Goal: Find specific page/section: Find specific page/section

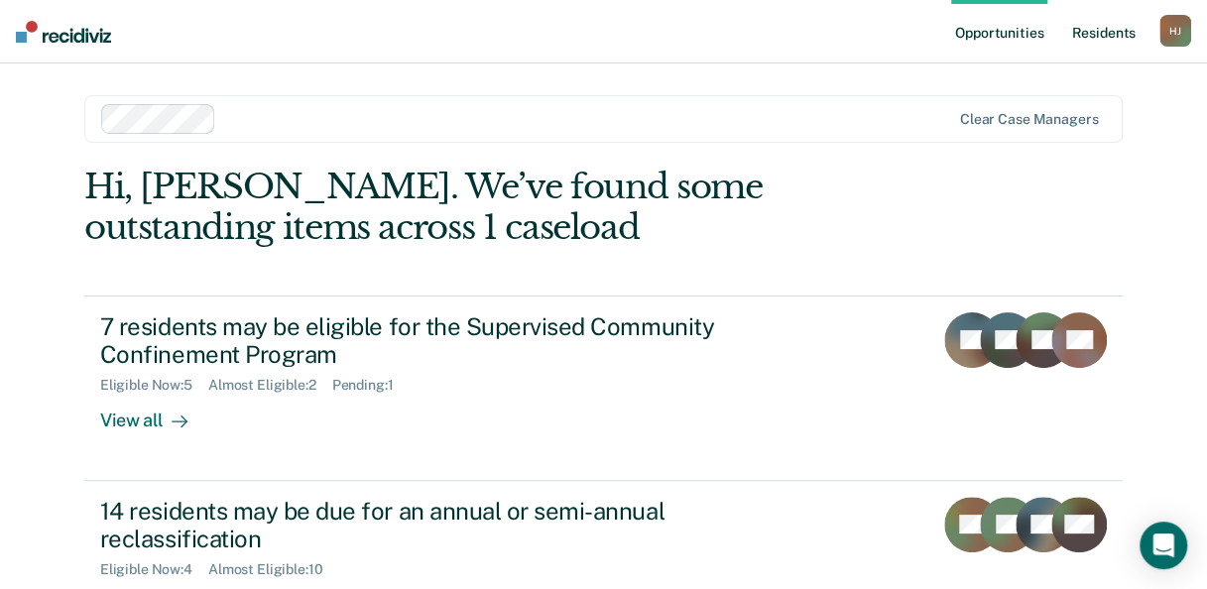
click at [1110, 34] on link "Resident s" at bounding box center [1103, 31] width 72 height 63
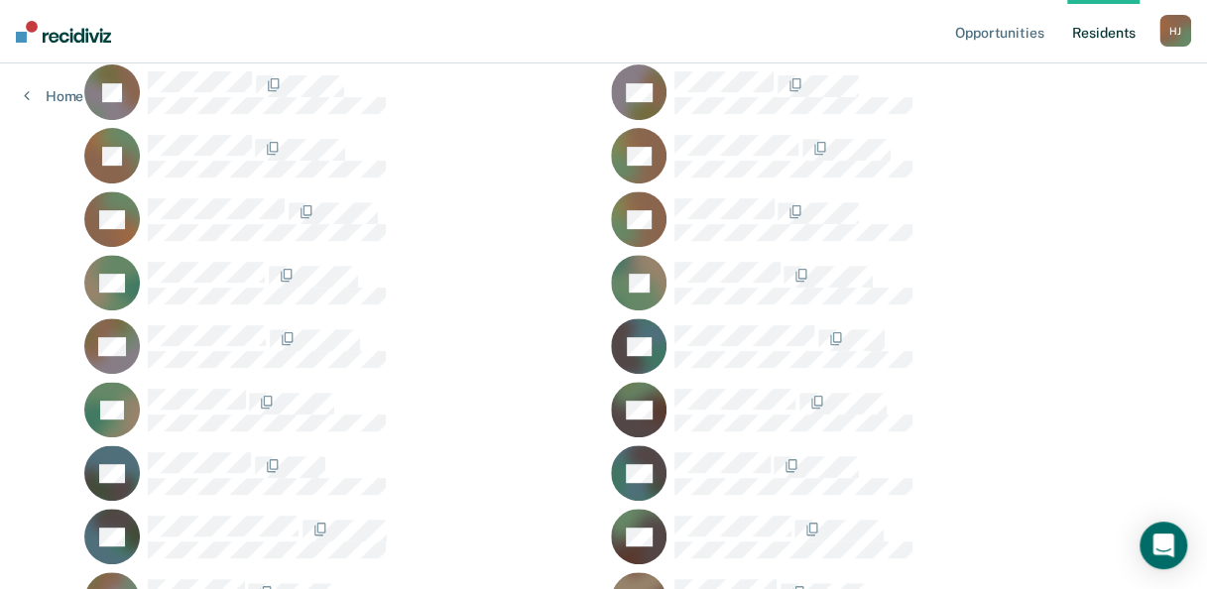
scroll to position [496, 0]
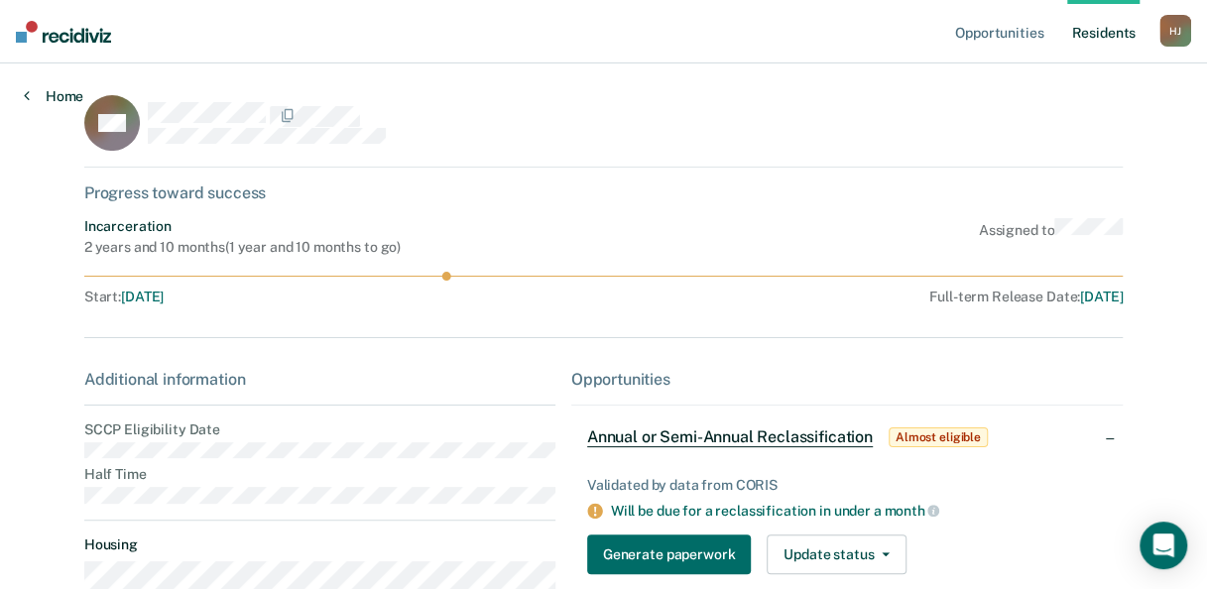
click at [32, 92] on link "Home" at bounding box center [54, 96] width 60 height 18
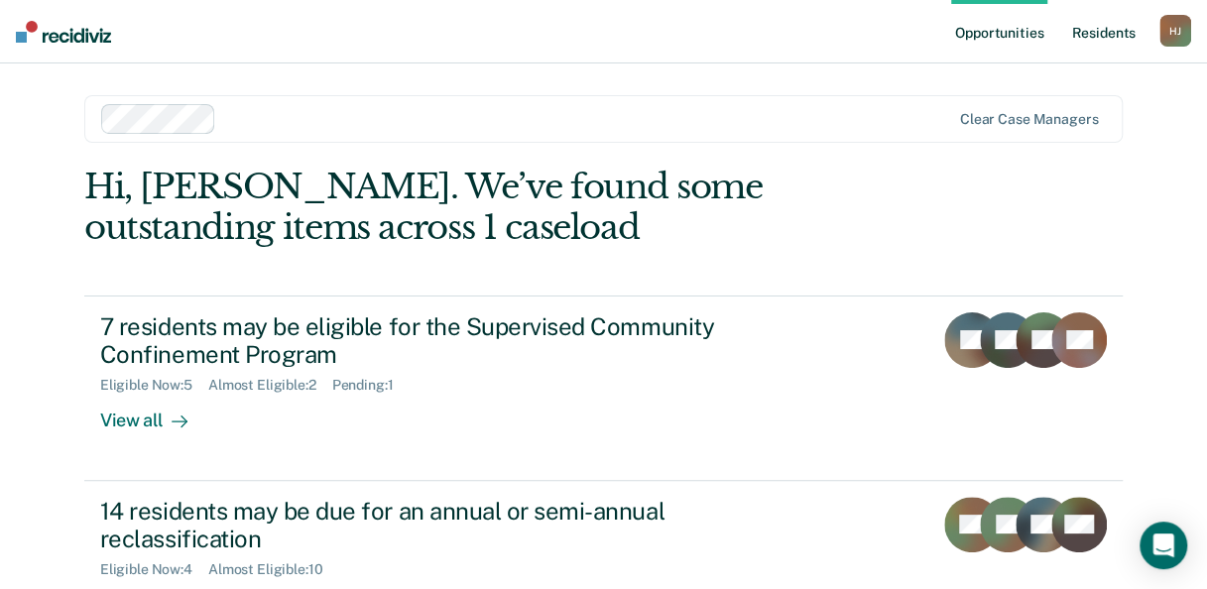
click at [1097, 22] on link "Resident s" at bounding box center [1103, 31] width 72 height 63
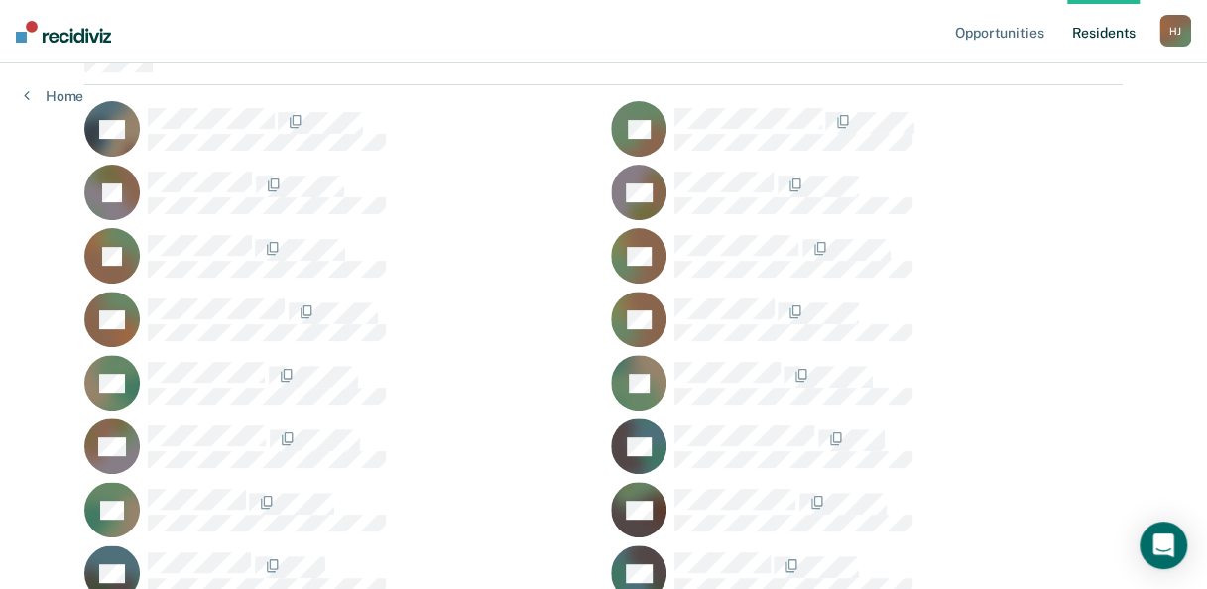
scroll to position [397, 0]
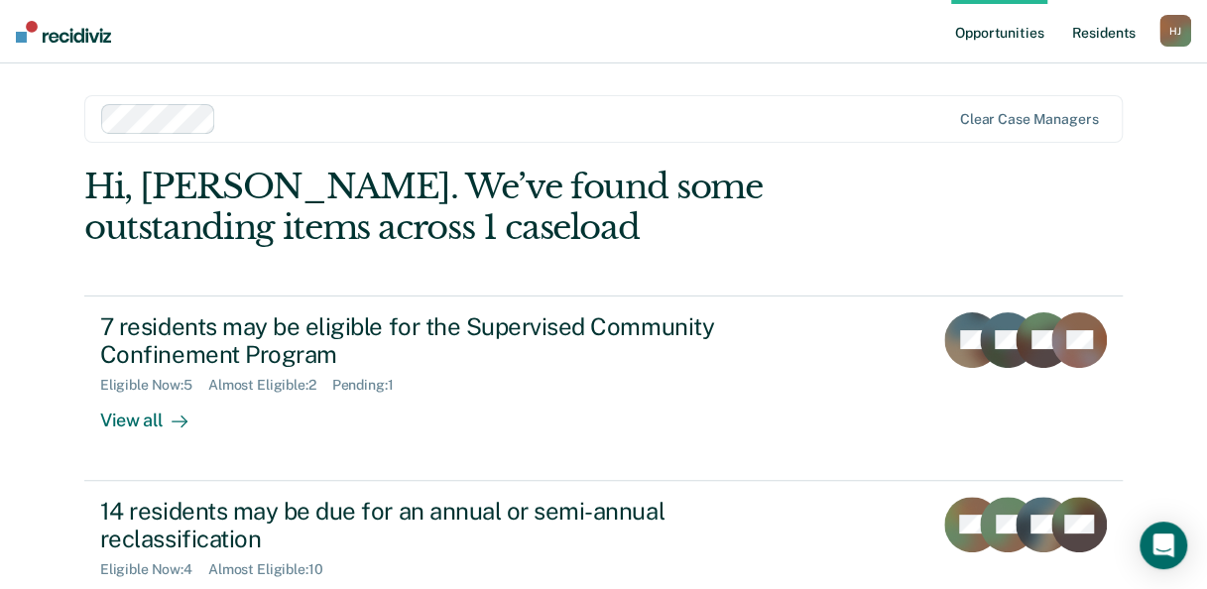
click at [1096, 38] on link "Resident s" at bounding box center [1103, 31] width 72 height 63
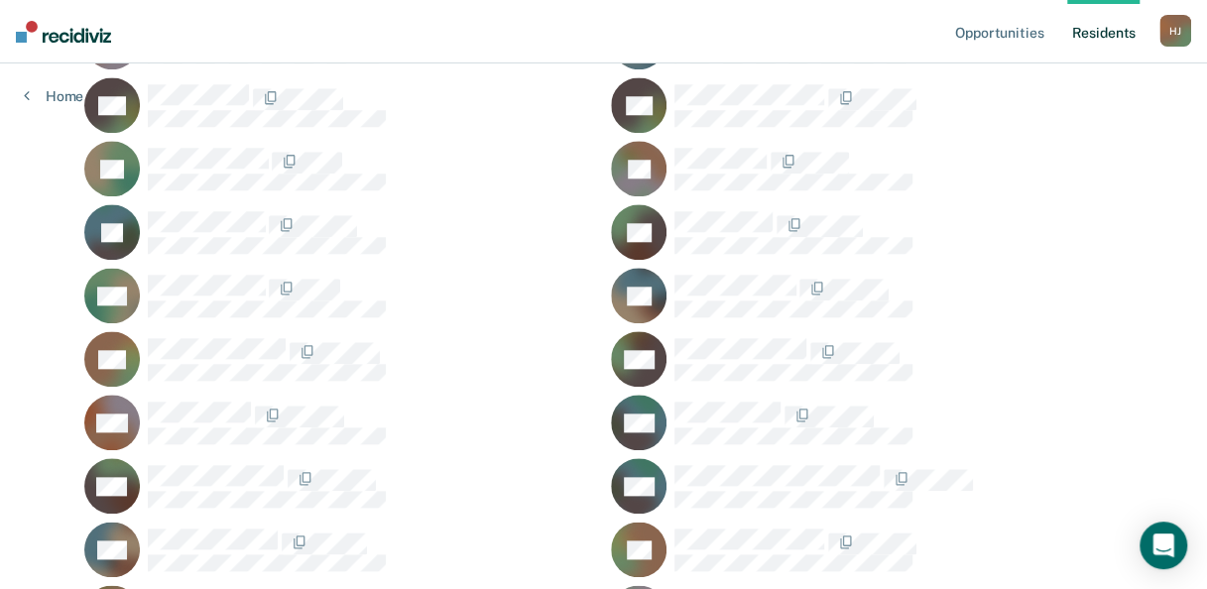
scroll to position [893, 0]
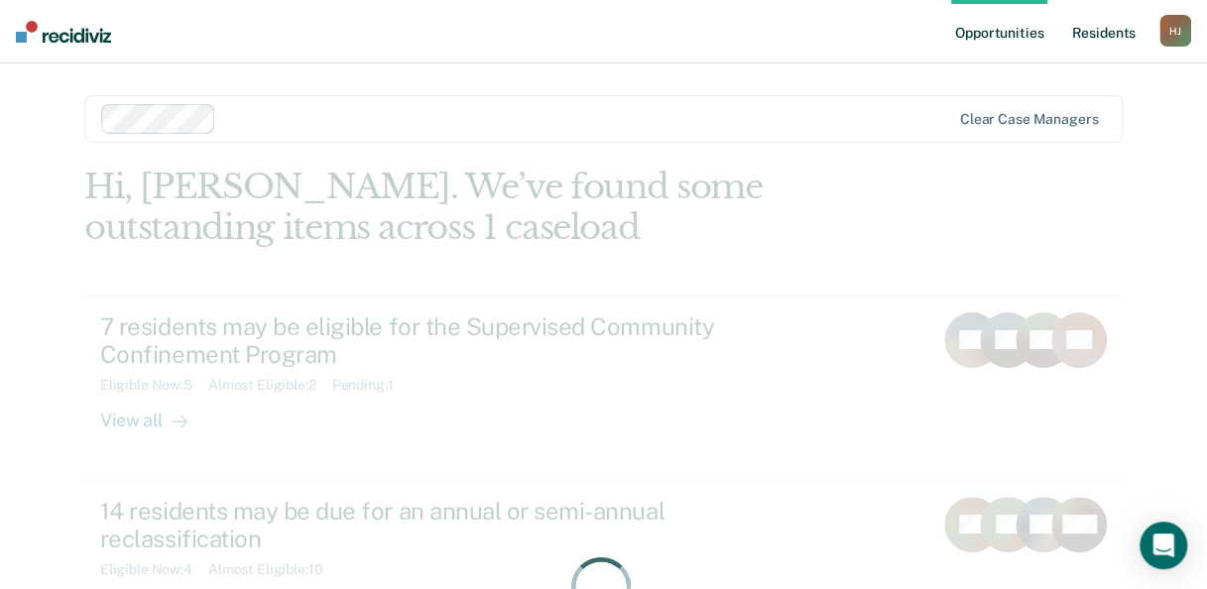
click at [1117, 39] on link "Resident s" at bounding box center [1103, 31] width 72 height 63
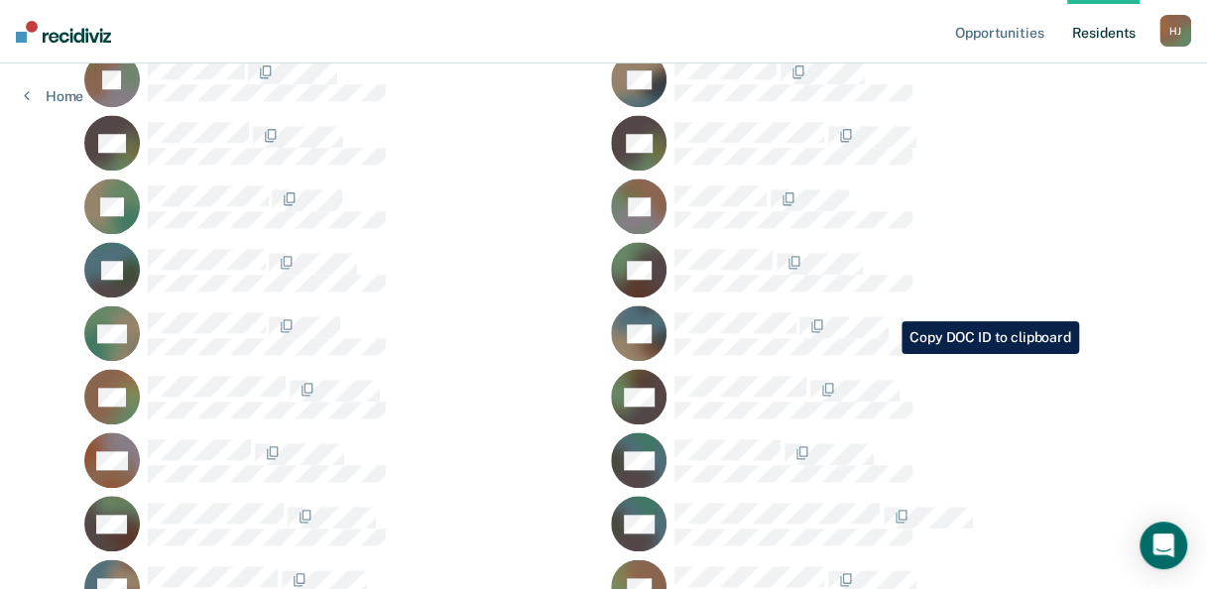
scroll to position [893, 0]
